Goal: Task Accomplishment & Management: Manage account settings

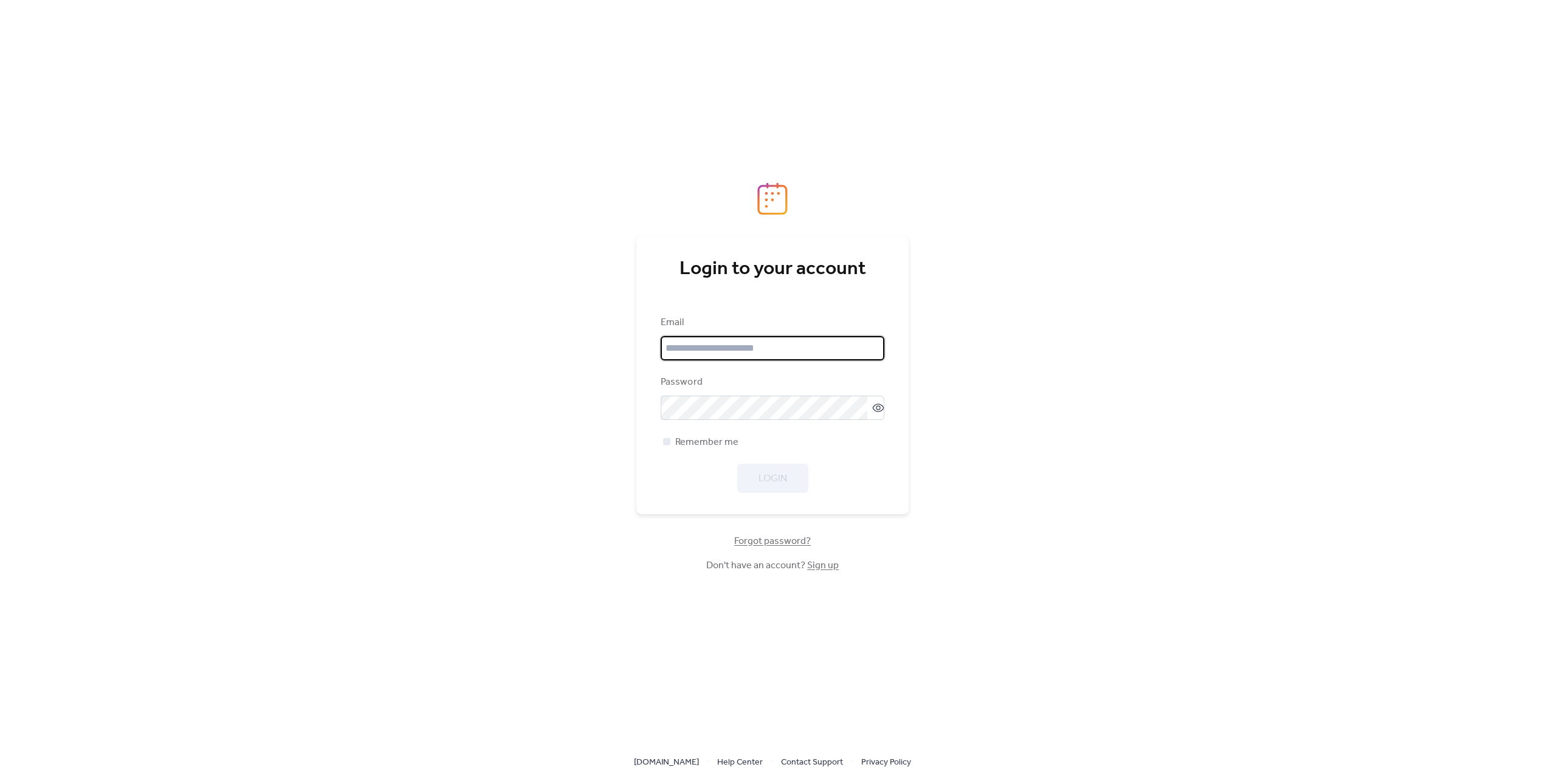
type input "**********"
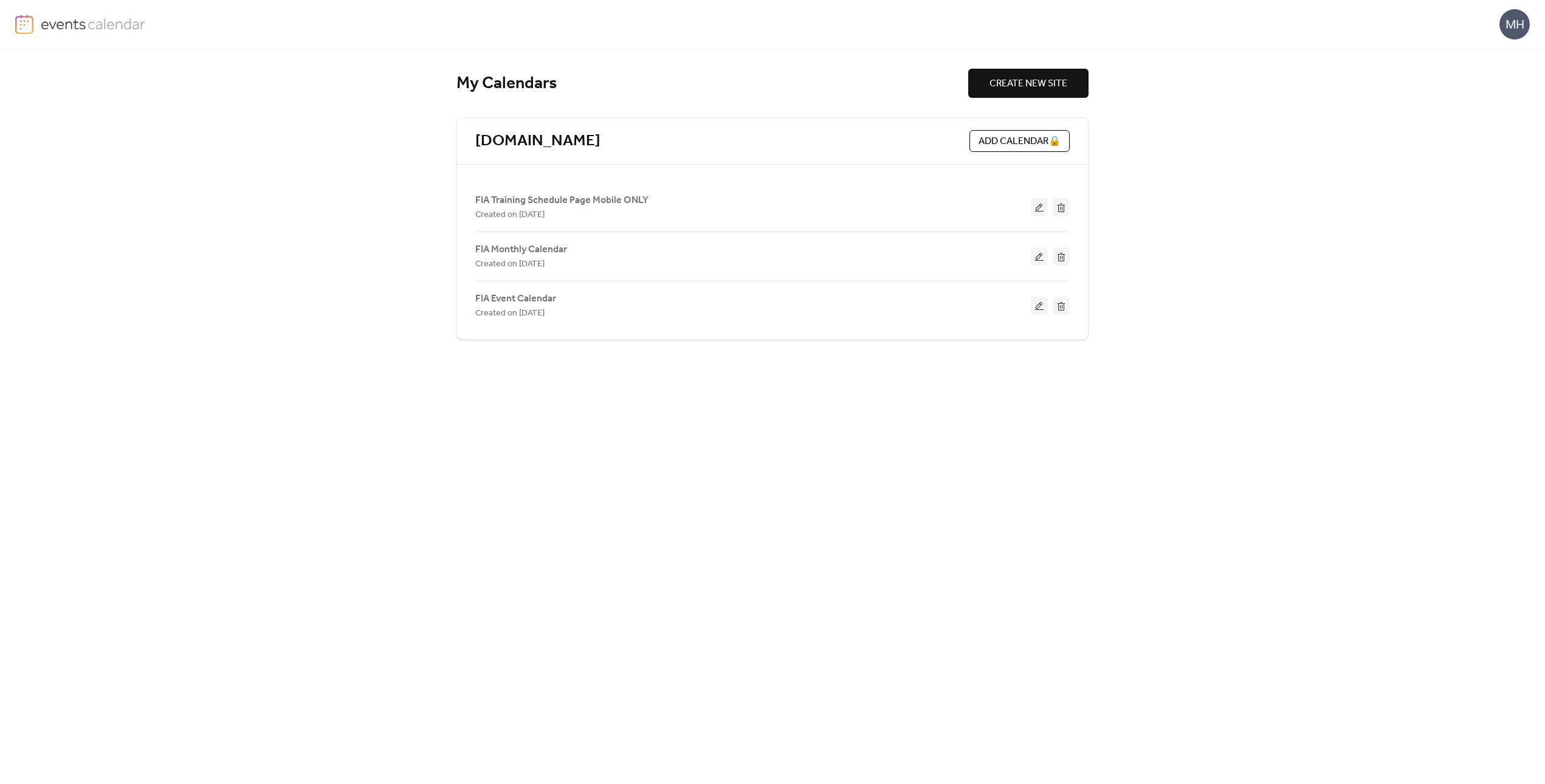
click at [551, 299] on span "FIA Event Calendar" at bounding box center [515, 299] width 81 height 15
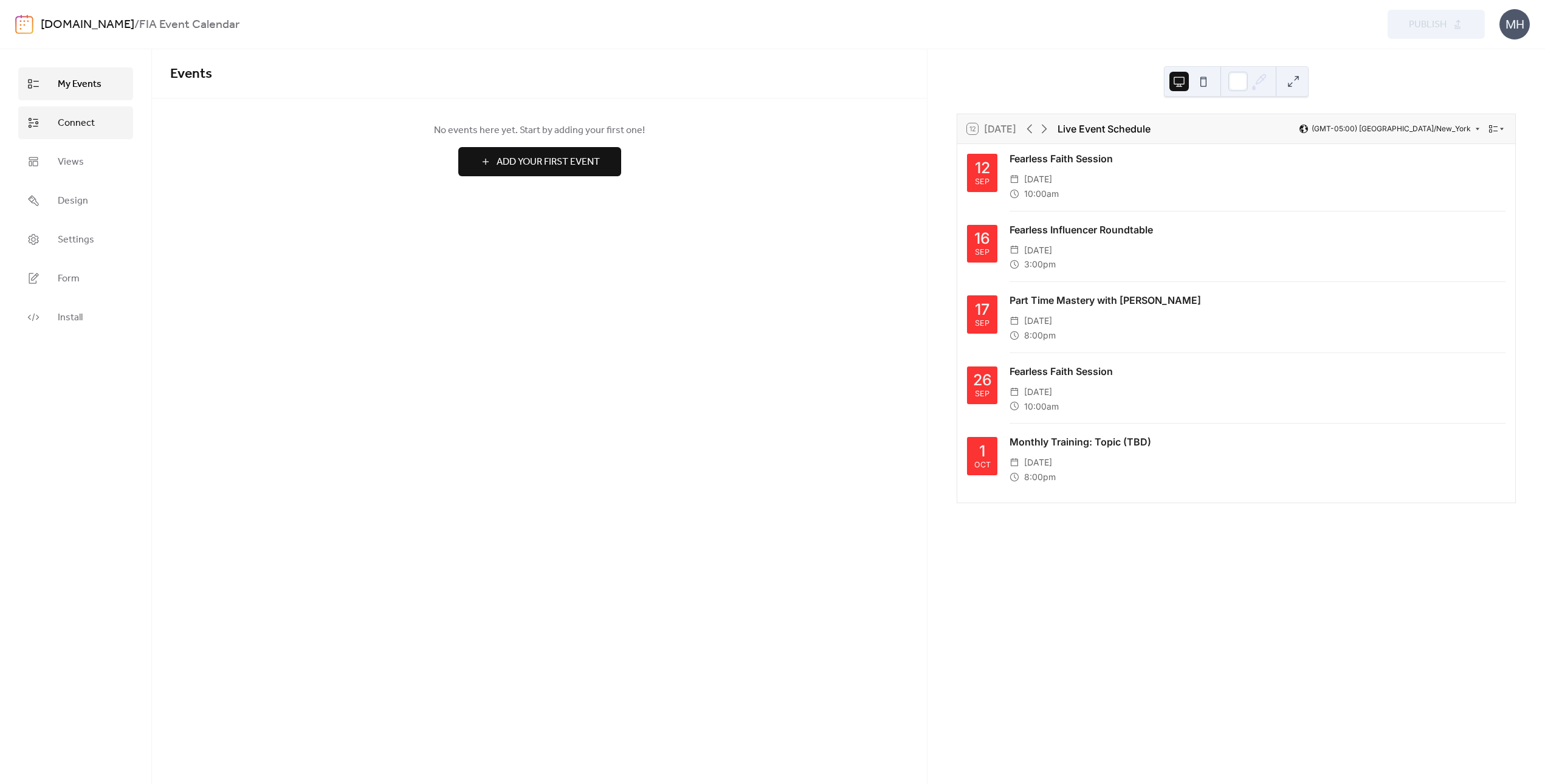
click at [65, 123] on span "Connect" at bounding box center [76, 123] width 37 height 15
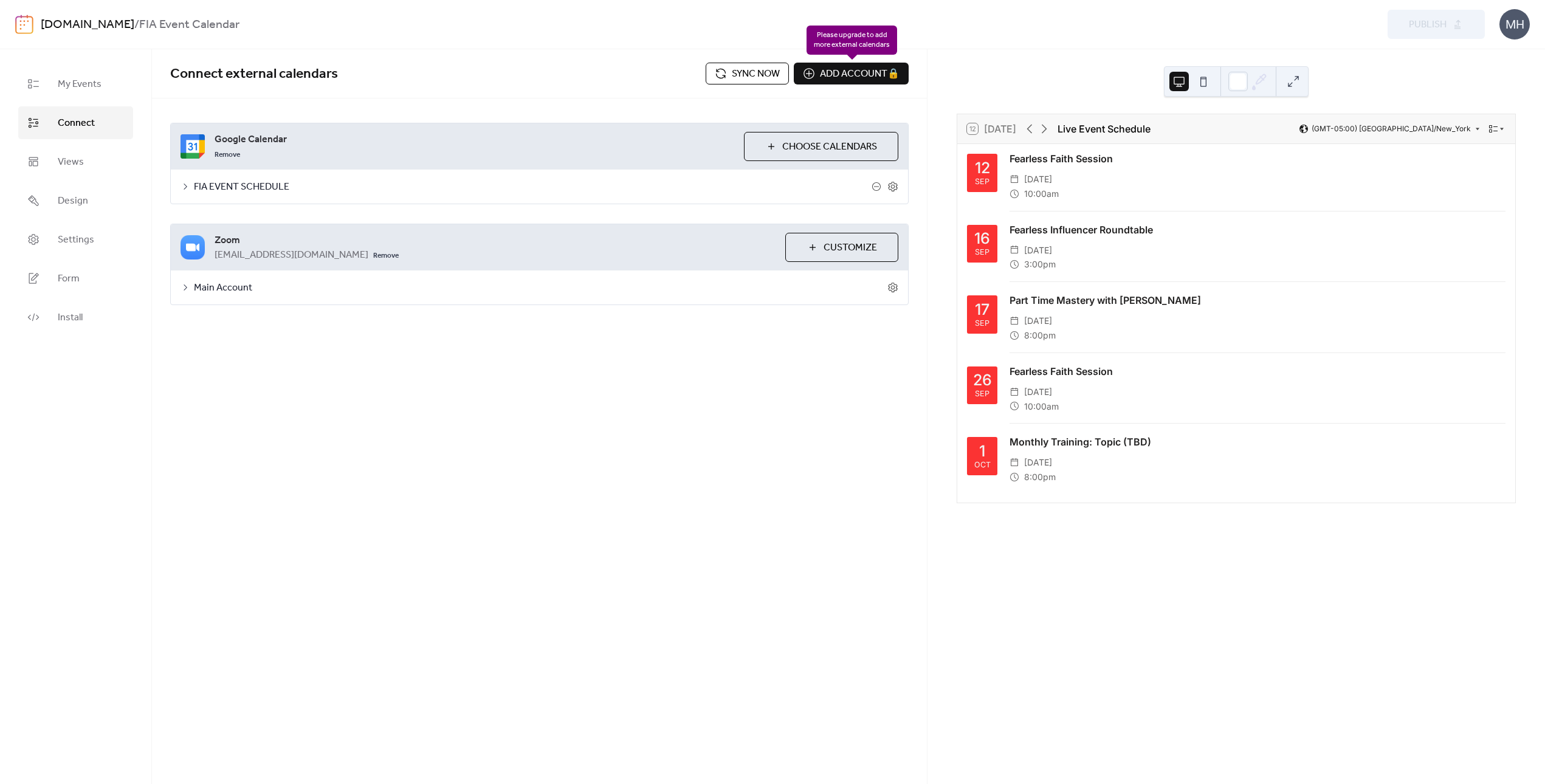
click at [813, 73] on div "Add account 🔒 🔒" at bounding box center [852, 74] width 115 height 22
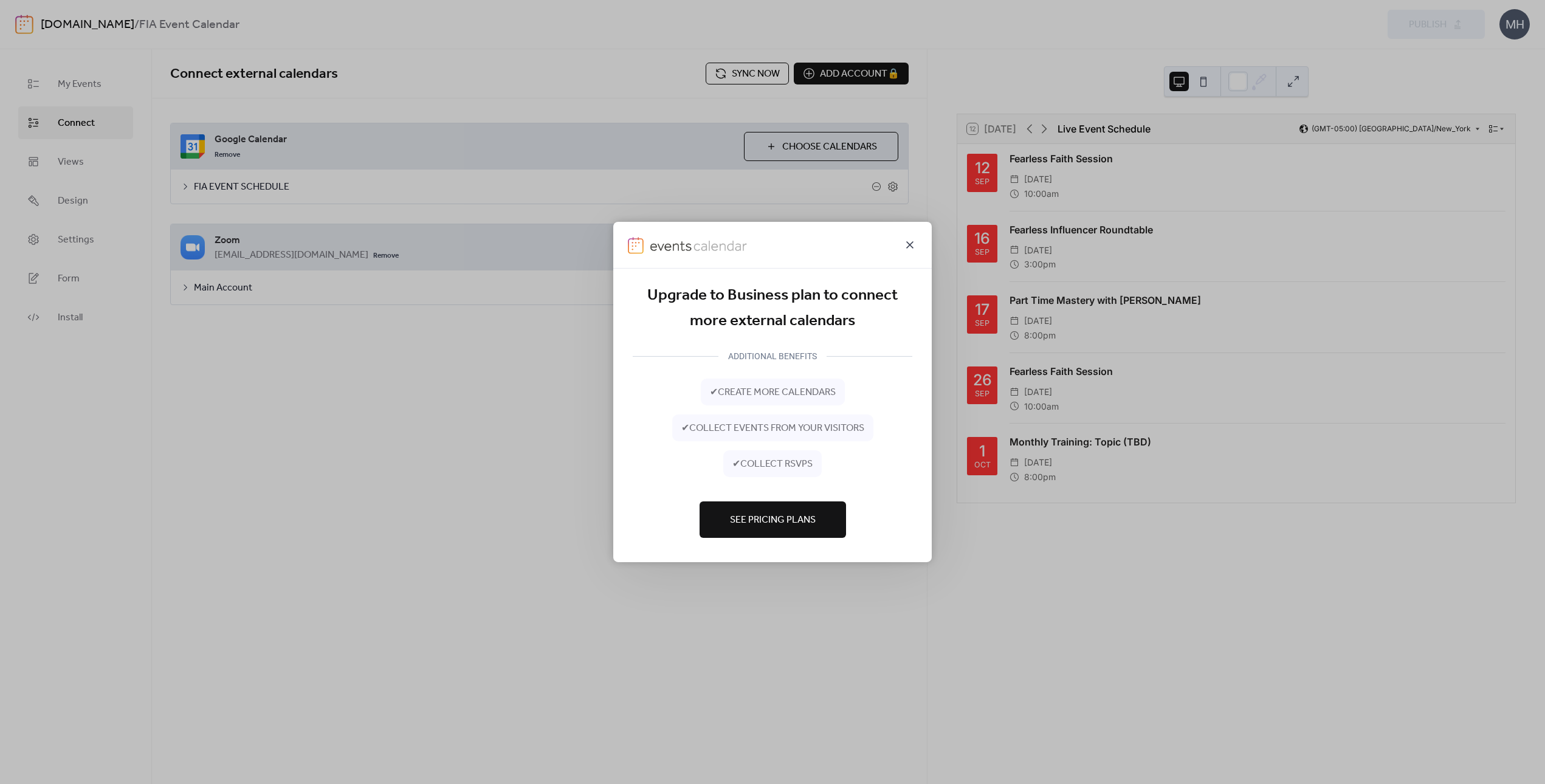
click at [912, 247] on icon at bounding box center [910, 245] width 7 height 7
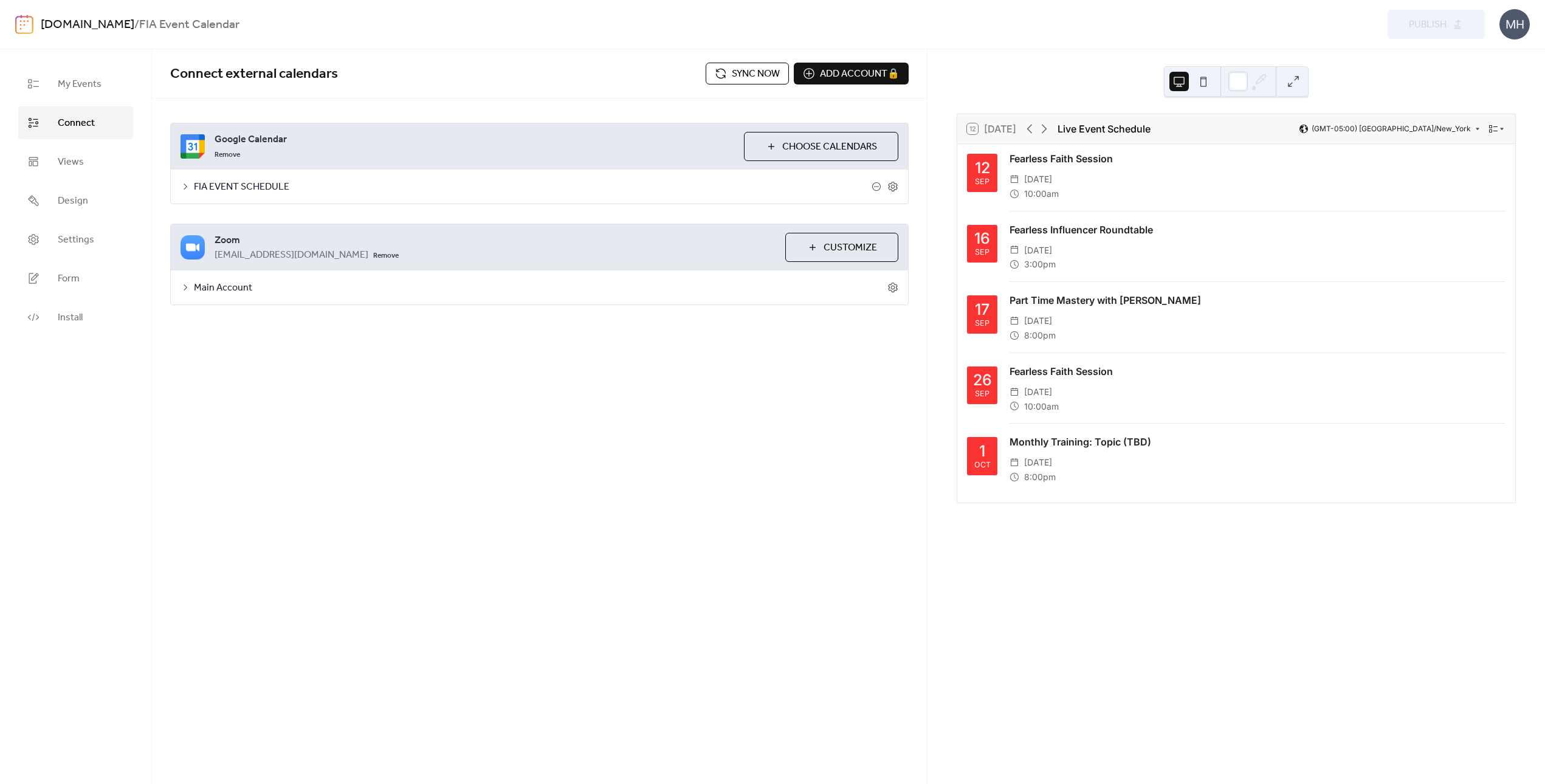
click at [184, 288] on icon at bounding box center [185, 287] width 9 height 9
click at [889, 285] on icon at bounding box center [893, 287] width 11 height 11
click at [374, 254] on link "Remove" at bounding box center [386, 255] width 26 height 15
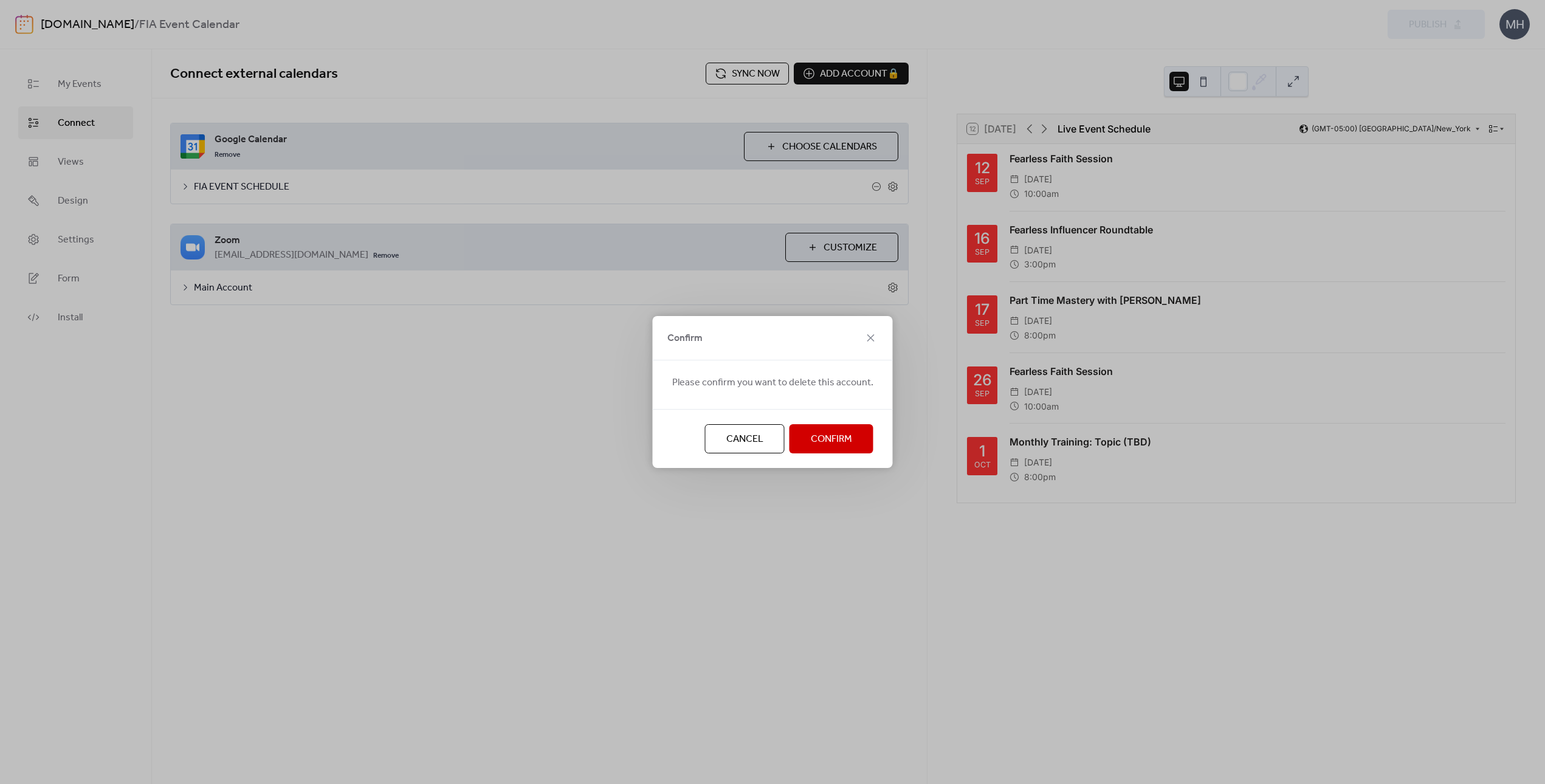
click at [842, 432] on span "Confirm" at bounding box center [831, 439] width 42 height 15
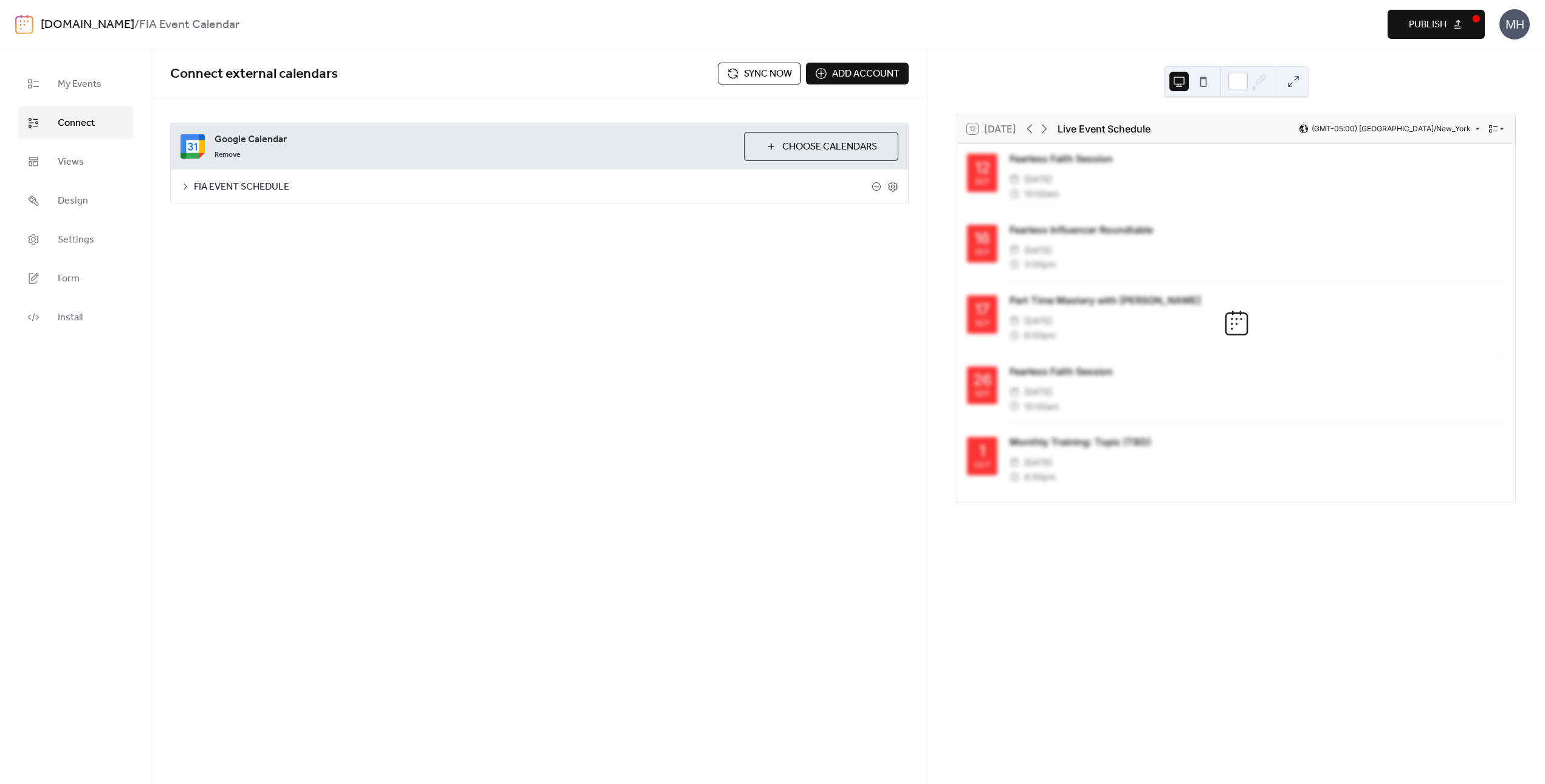
click at [316, 271] on div "Connect external calendars Sync now Add account Google Calendar Remove Choose C…" at bounding box center [539, 416] width 775 height 735
click at [835, 70] on span "Add account" at bounding box center [866, 74] width 68 height 15
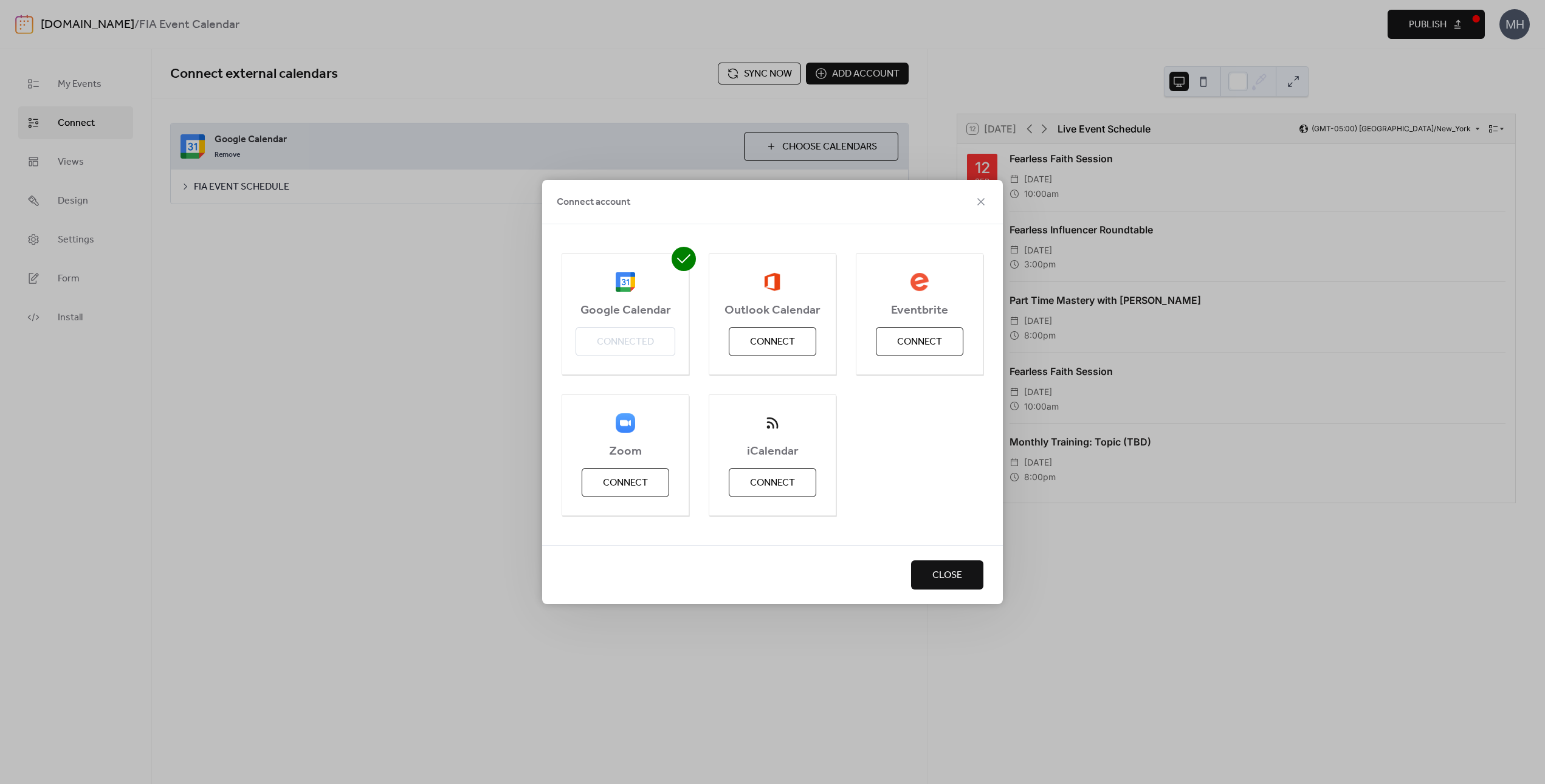
drag, startPoint x: 981, startPoint y: 199, endPoint x: 876, endPoint y: 229, distance: 109.2
click at [981, 198] on icon at bounding box center [981, 202] width 15 height 15
